Goal: Find specific page/section: Find specific page/section

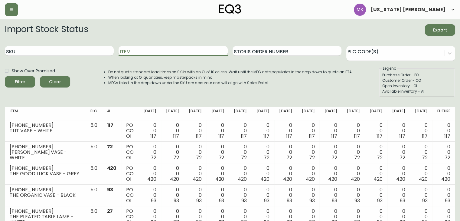
click at [138, 53] on input "Item" at bounding box center [173, 51] width 109 height 10
type input "lyla"
click at [5, 76] on button "Filter" at bounding box center [20, 81] width 30 height 11
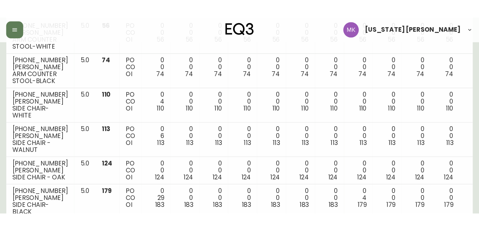
scroll to position [160, 0]
